Goal: Find specific page/section: Find specific page/section

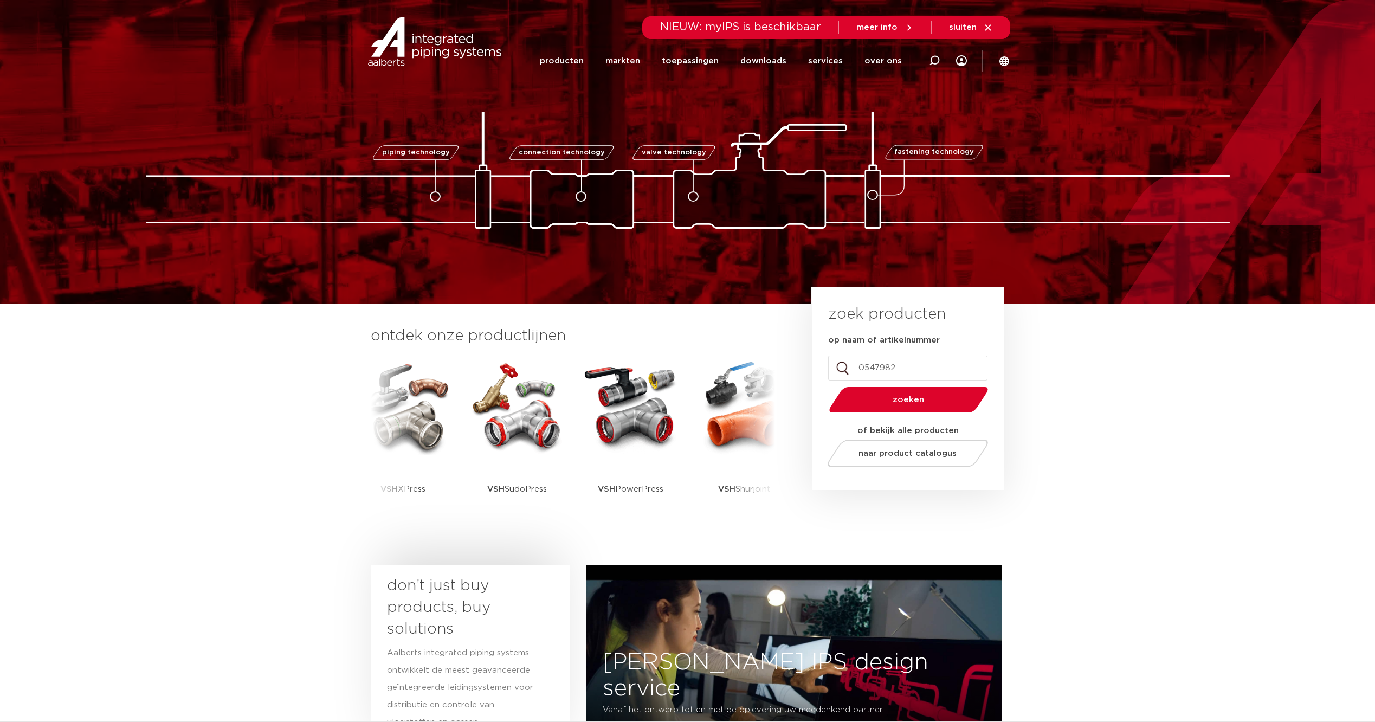
type input "0547982"
click at [824, 386] on button "zoeken" at bounding box center [908, 400] width 168 height 28
click at [928, 398] on span "zoeken" at bounding box center [908, 400] width 103 height 8
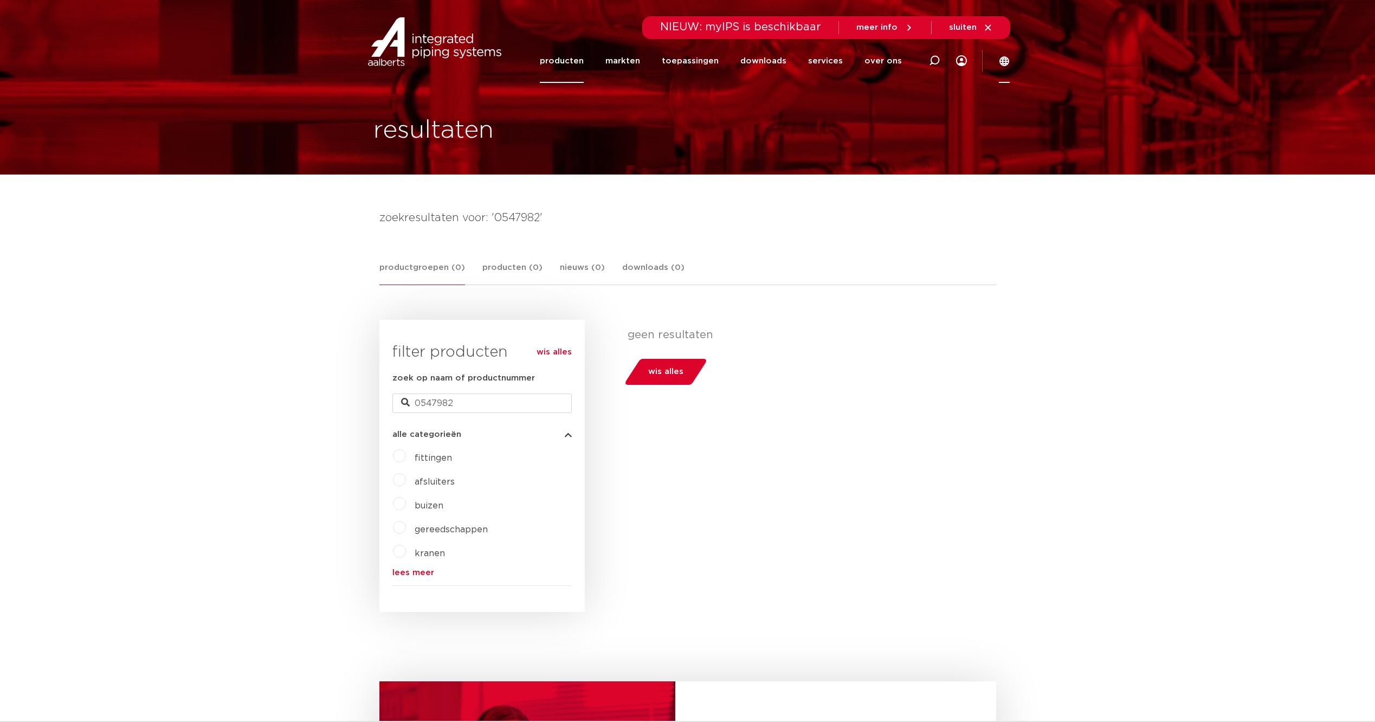
click at [1002, 55] on div at bounding box center [1004, 61] width 11 height 44
click at [1003, 63] on icon at bounding box center [1004, 61] width 10 height 10
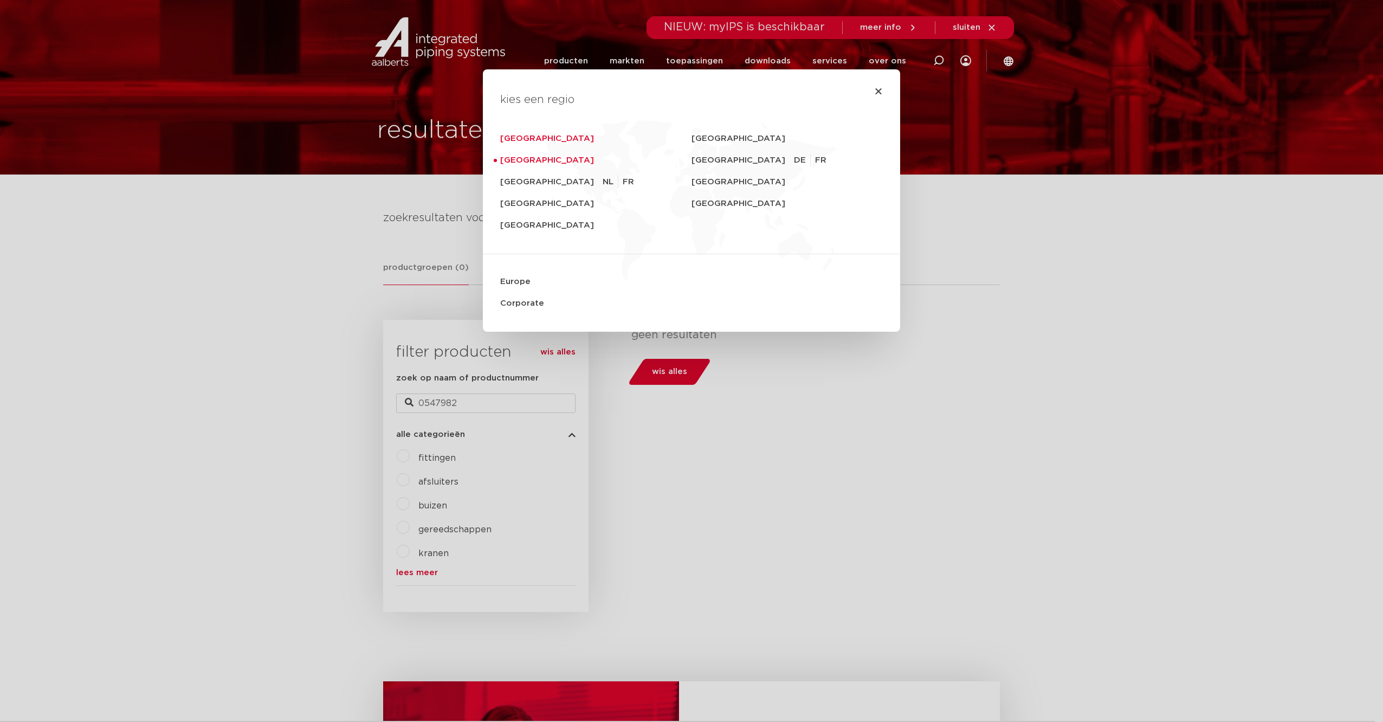
click at [532, 142] on link "[GEOGRAPHIC_DATA]" at bounding box center [595, 139] width 191 height 22
